Goal: Task Accomplishment & Management: Manage account settings

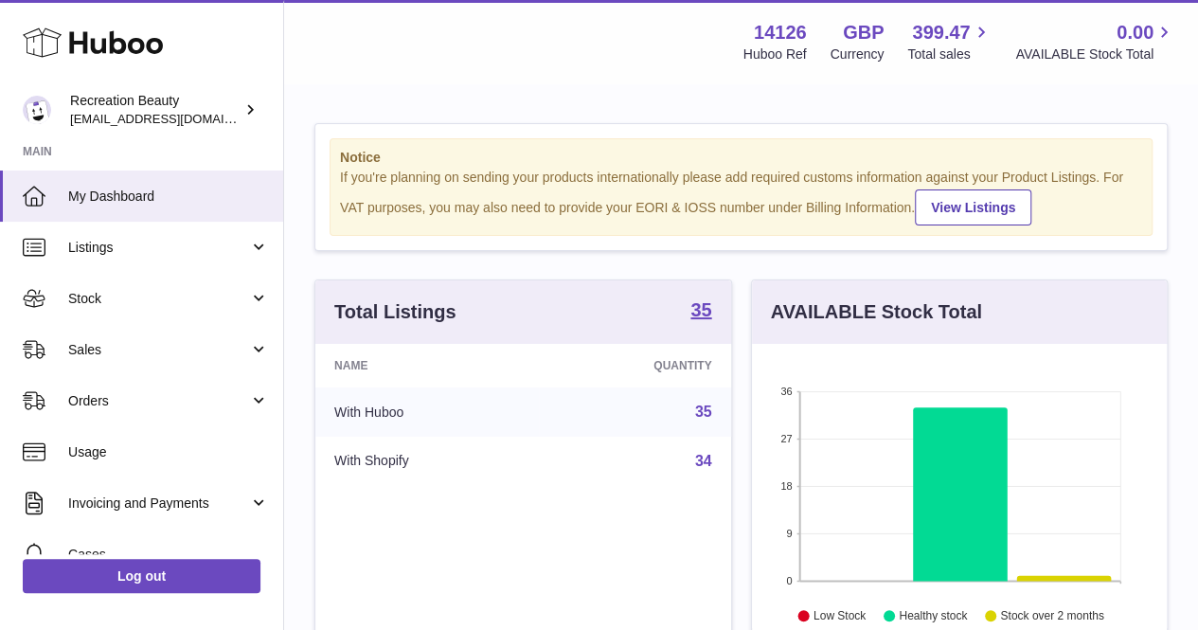
scroll to position [296, 415]
drag, startPoint x: 803, startPoint y: 33, endPoint x: 758, endPoint y: 31, distance: 45.5
click at [758, 31] on strong "14126" at bounding box center [780, 33] width 53 height 26
copy strong "14126"
click at [754, 81] on div "Menu Huboo 14126 Huboo Ref GBP Currency 399.47 Total sales 0.00 AVAILABLE Stock…" at bounding box center [741, 41] width 914 height 83
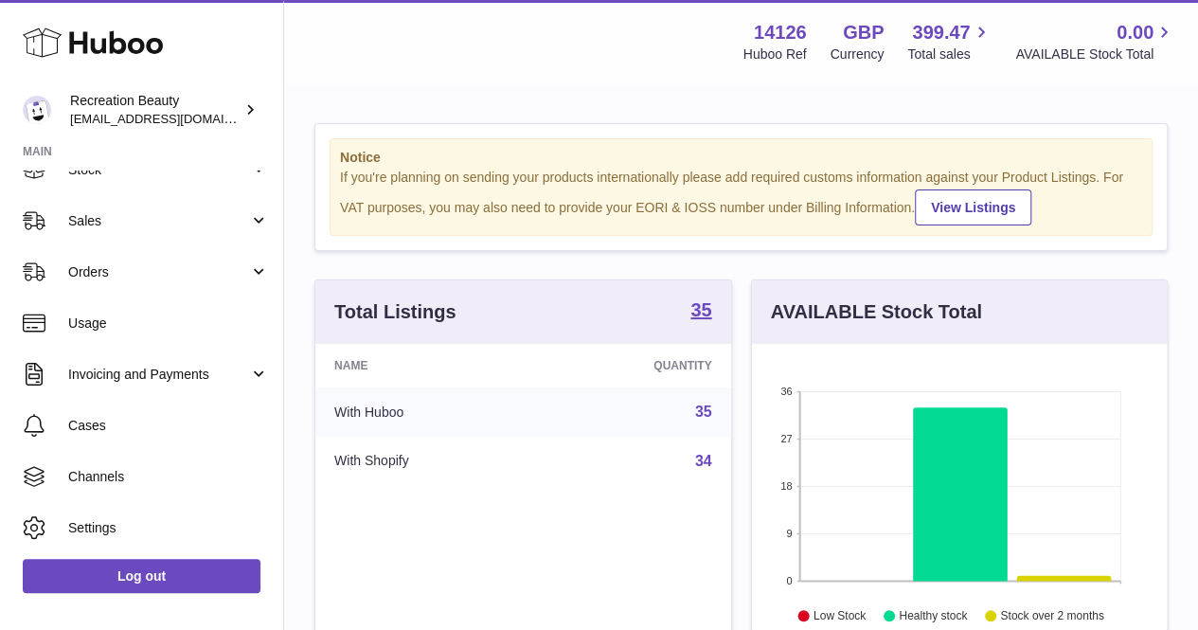
scroll to position [0, 0]
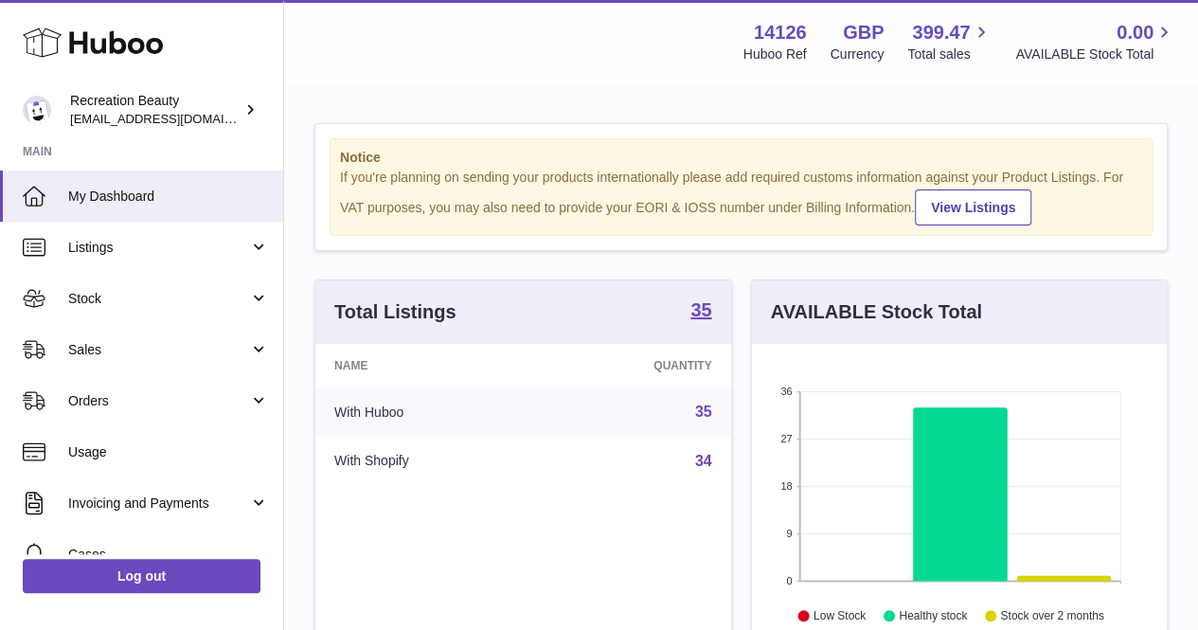
click at [238, 109] on div "Recreation Beauty production@recreationbeauty.com" at bounding box center [155, 110] width 171 height 36
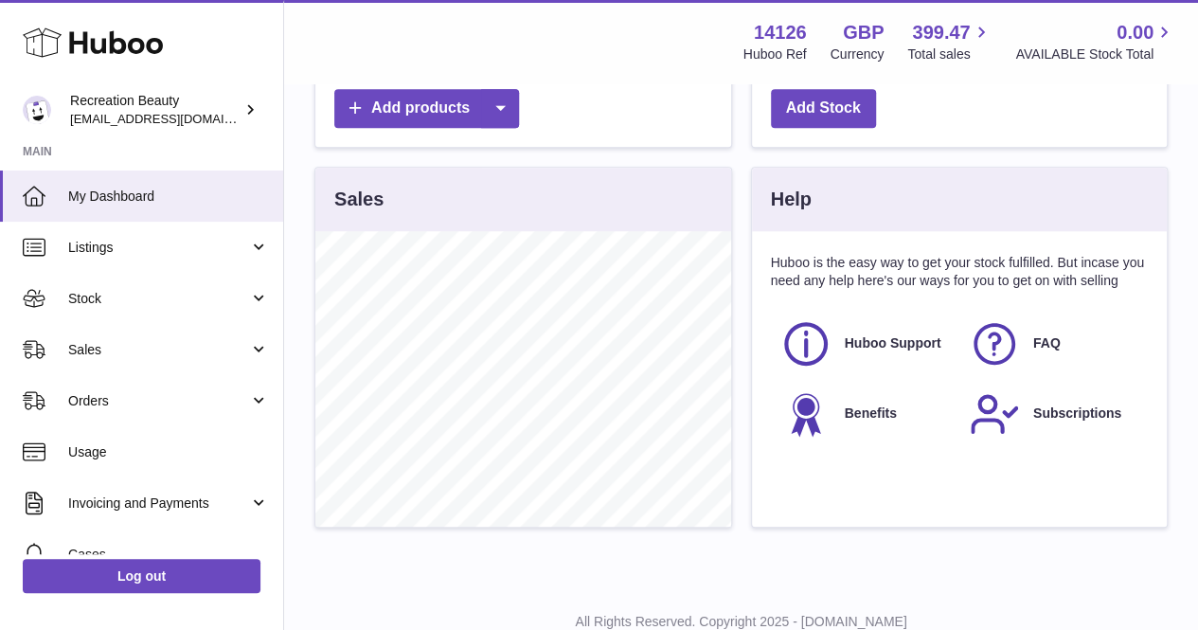
scroll to position [610, 0]
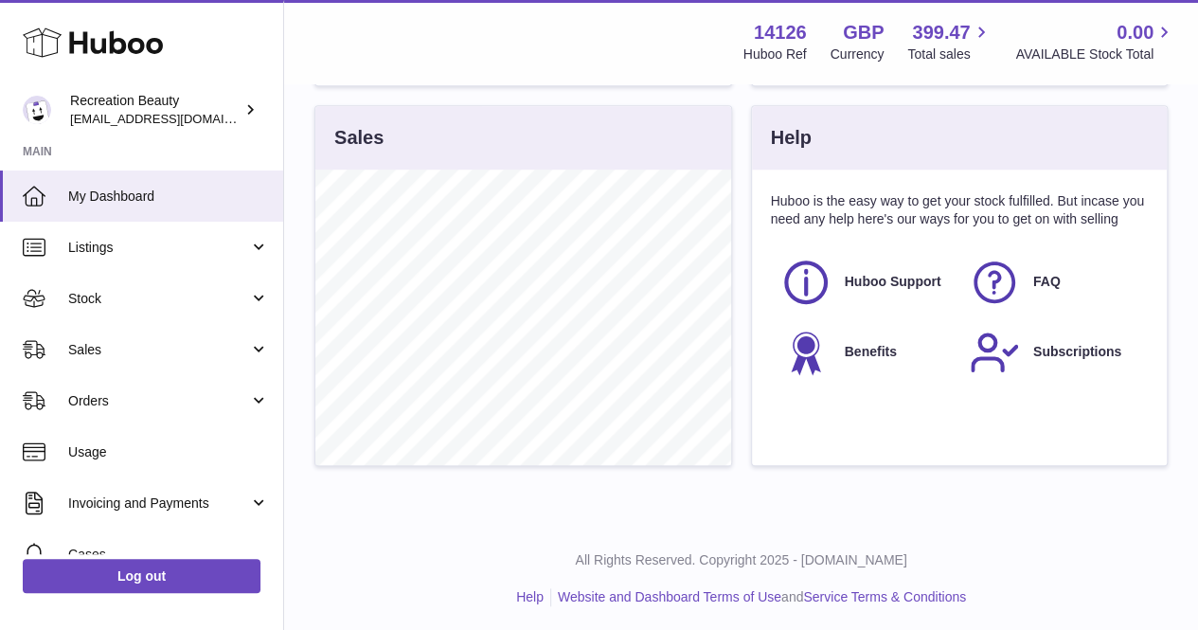
click at [153, 135] on section "Huboo Recreation Beauty production@recreationbeauty.com Main My Dashboard Listi…" at bounding box center [141, 312] width 283 height 619
click at [158, 113] on span "[EMAIL_ADDRESS][DOMAIN_NAME]" at bounding box center [174, 118] width 208 height 15
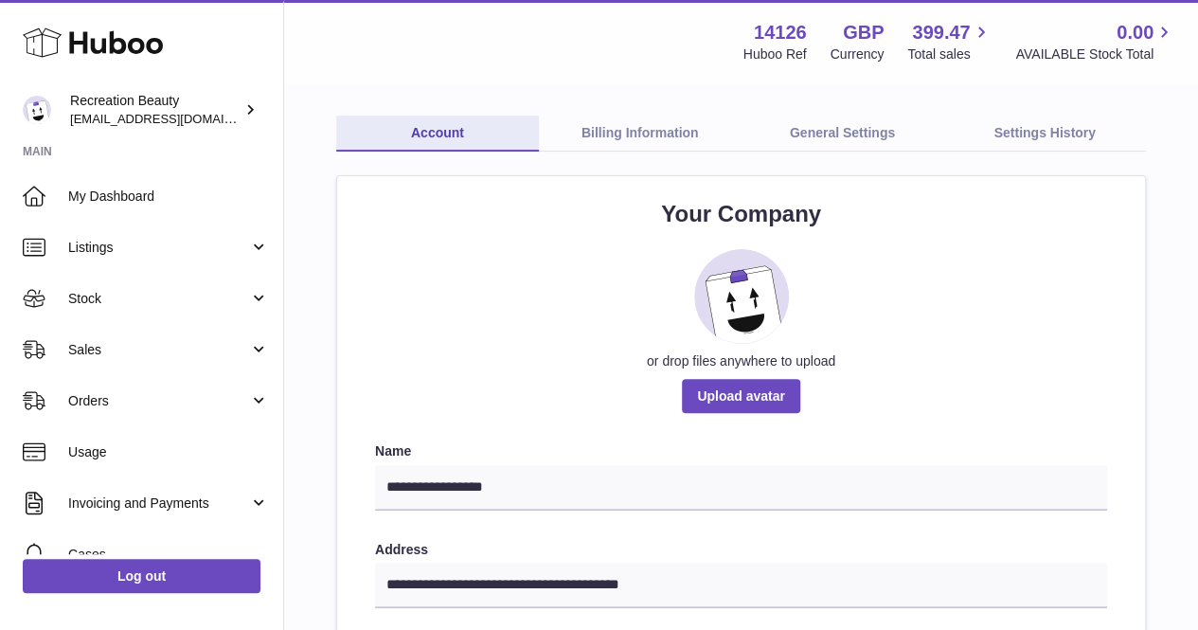
scroll to position [85, 0]
click at [839, 130] on link "General Settings" at bounding box center [843, 135] width 203 height 36
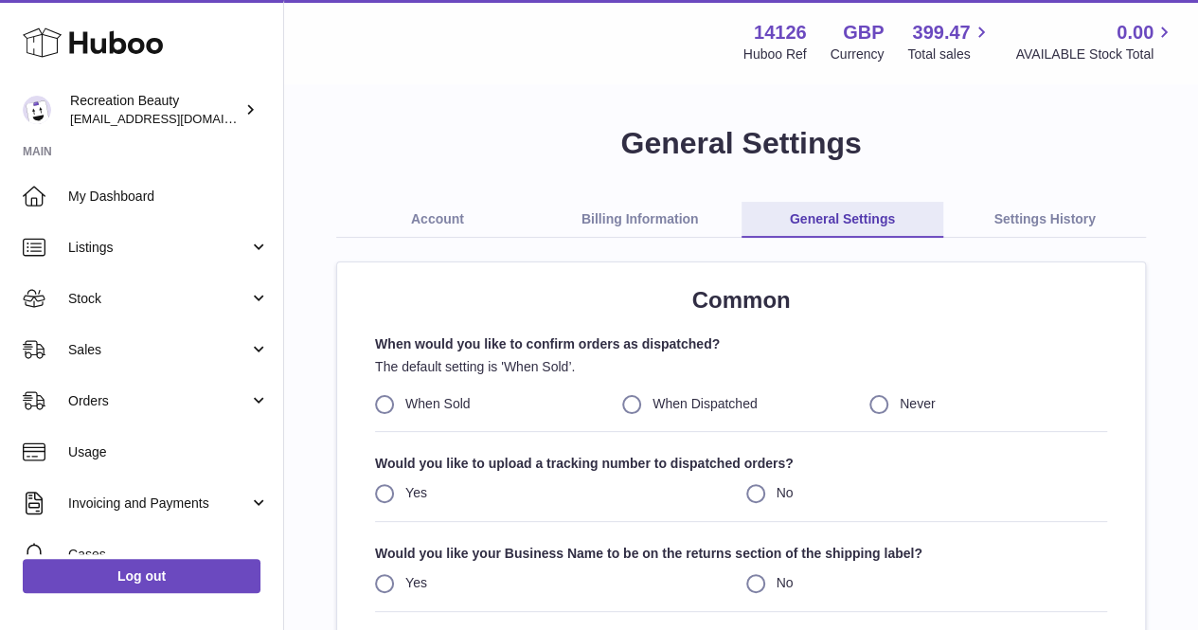
scroll to position [355, 0]
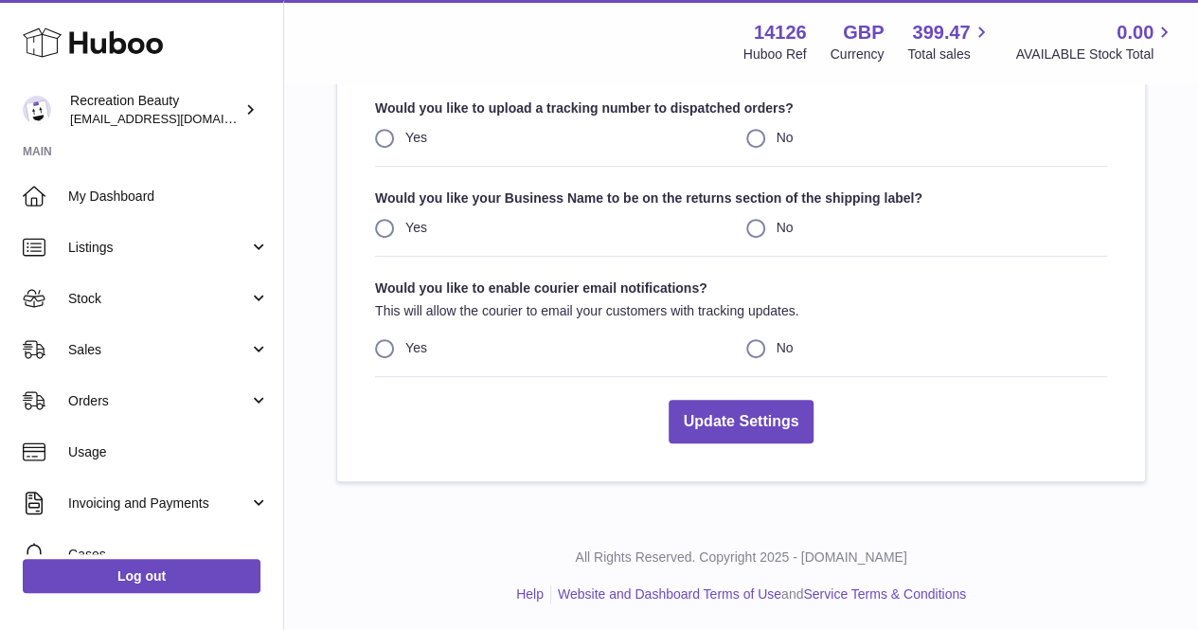
drag, startPoint x: 766, startPoint y: 450, endPoint x: 733, endPoint y: 629, distance: 182.1
click at [733, 629] on div "Huboo Recreation Beauty [EMAIL_ADDRESS][DOMAIN_NAME] Main My Dashboard Listings…" at bounding box center [599, 138] width 1198 height 987
click at [579, 478] on div "Common When would you like to confirm orders as dispatched? The default setting…" at bounding box center [741, 194] width 808 height 574
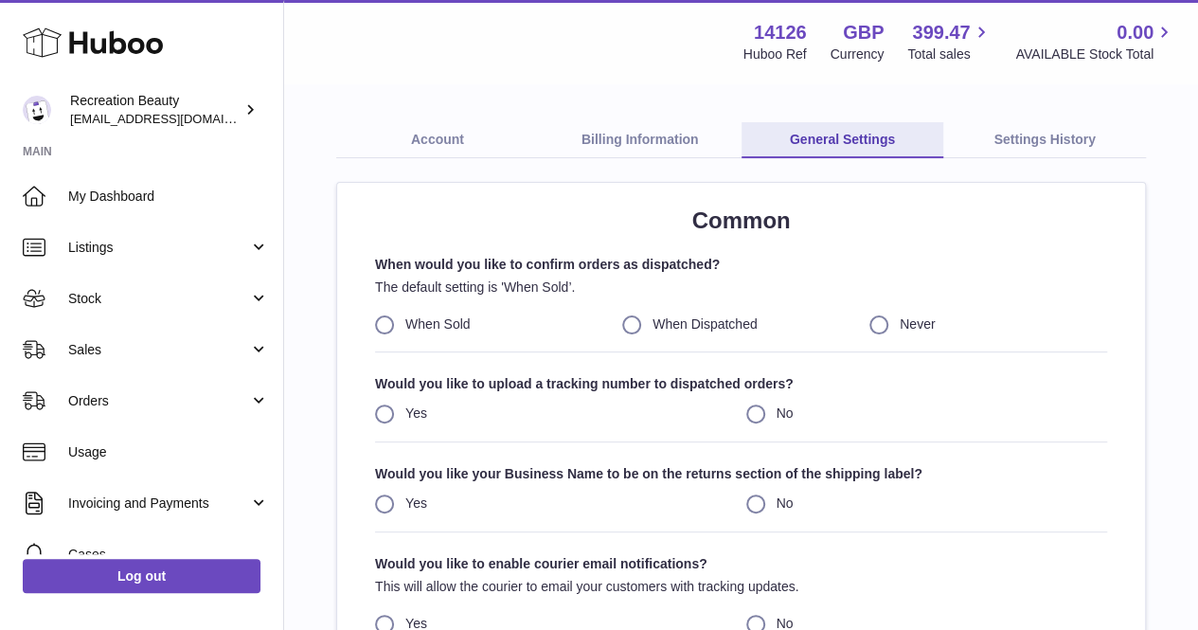
scroll to position [78, 0]
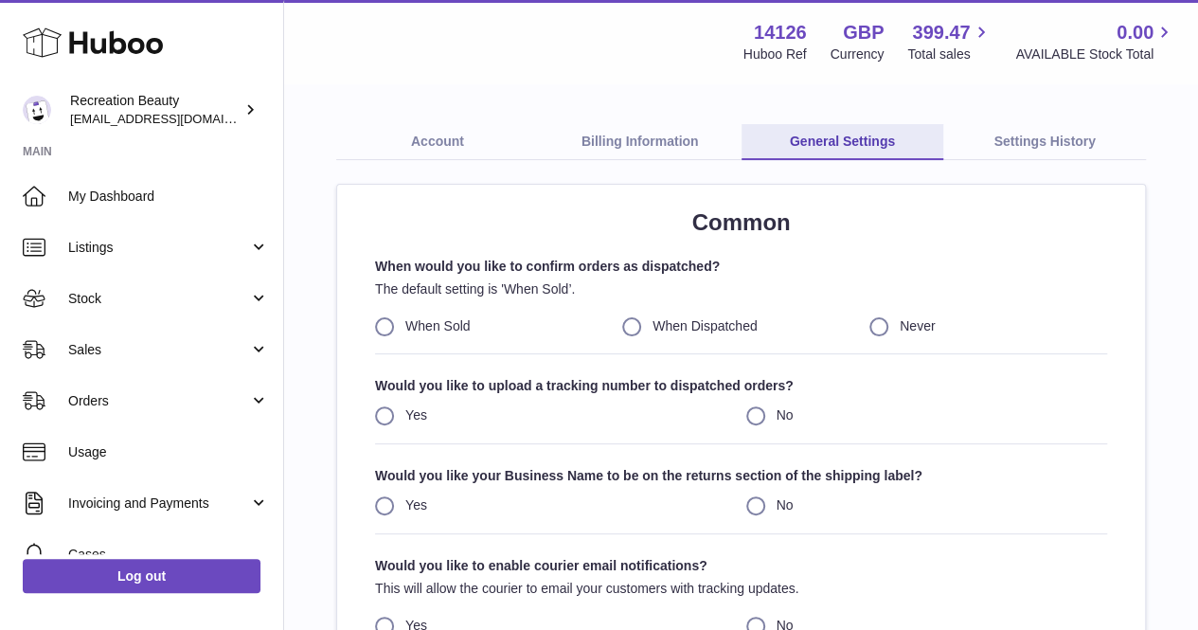
click at [440, 139] on link "Account" at bounding box center [437, 142] width 203 height 36
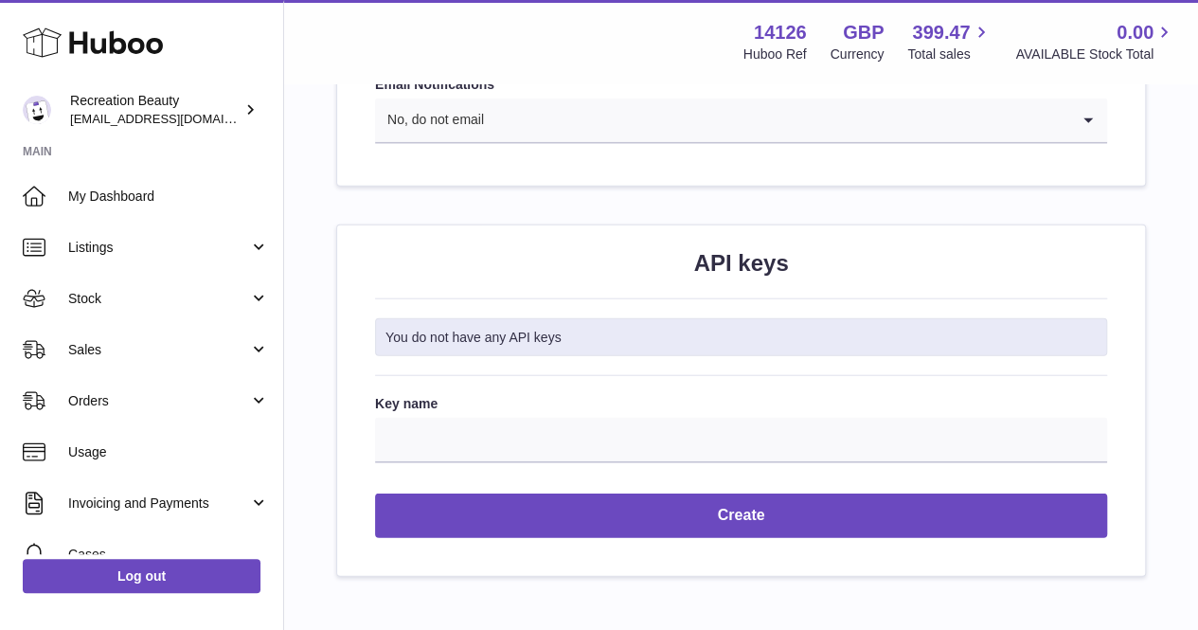
scroll to position [2165, 0]
click at [746, 394] on label "Key name" at bounding box center [741, 403] width 732 height 18
click at [746, 417] on input "Key name" at bounding box center [741, 439] width 732 height 45
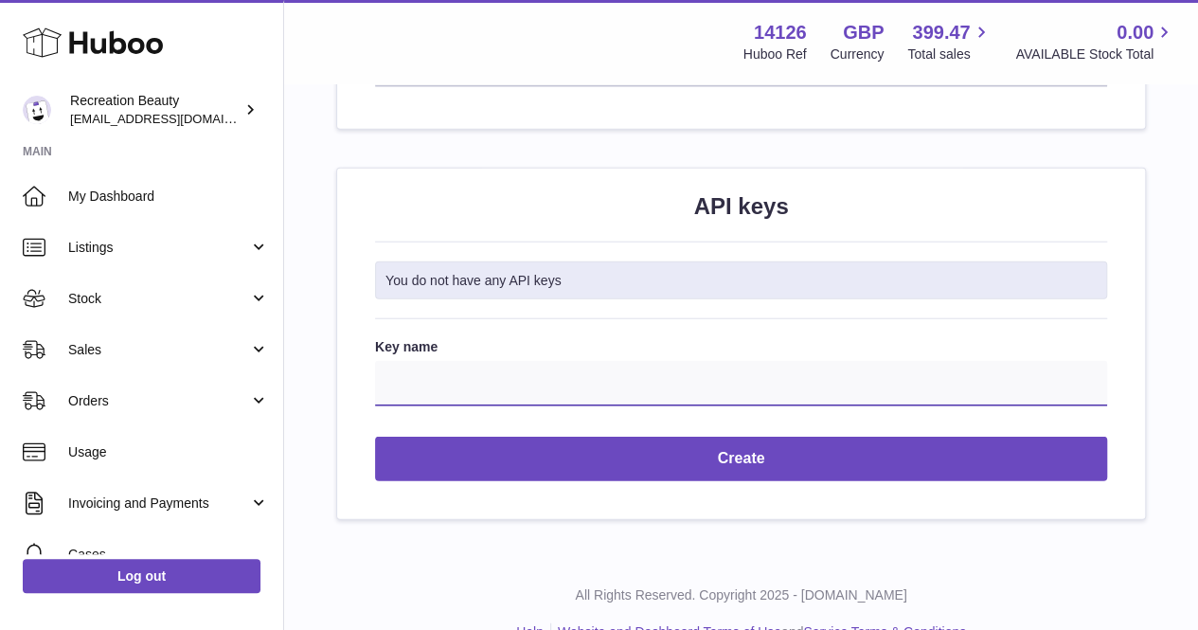
scroll to position [2255, 0]
